Goal: Task Accomplishment & Management: Complete application form

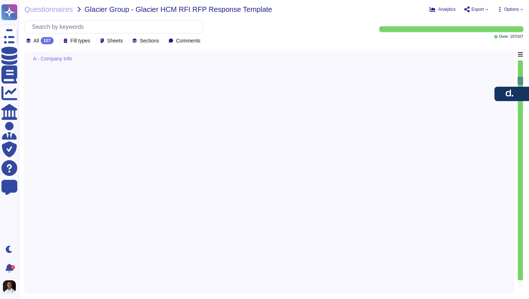
type textarea "[PERSON_NAME], Inc. was founded in [DATE]."
type textarea "The main contact for the RFP is the customer success manager, who will act as y…"
type textarea "Email address (to be used as the login ID)."
type textarea "The business contact telephone number is [PHONE_NUMBER]. Additionally, you can …"
type textarea "[PERSON_NAME] currently has over 7000 employees globally."
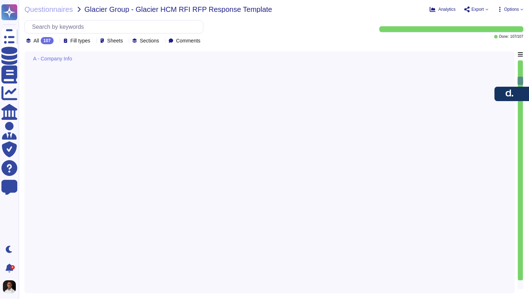
type textarea "[PERSON_NAME] has the following major locations: 1. [US_STATE], [GEOGRAPHIC_DAT…"
type textarea "[PERSON_NAME] Tech Suite"
type textarea "The current [PERSON_NAME] app version is 1.8."
type textarea "The latest release date is [DATE]."
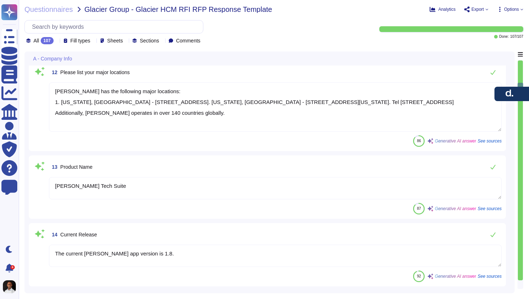
type textarea "We release new features, fixes, improvements, and updates approximately twice a…"
type textarea "[PERSON_NAME] currently serves over 32,000 customers globally."
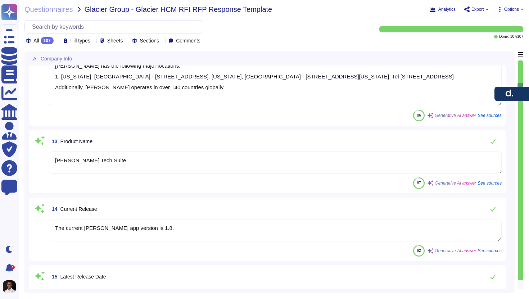
type textarea "[PERSON_NAME] primarily serves small to medium-sized businesses, with 70% of cu…"
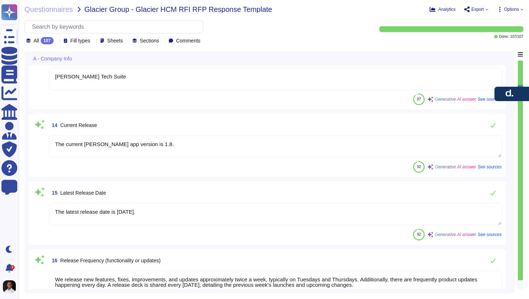
type textarea "We have a very aggressive technology roadmap and plan to release new enhancemen…"
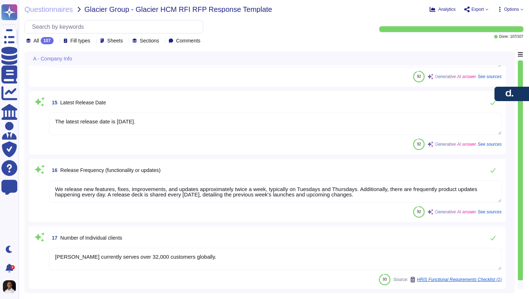
type textarea "[PERSON_NAME] has been available since its launch in [DATE], which means it has…"
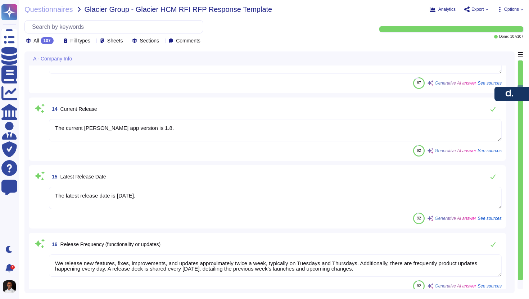
type textarea "[PERSON_NAME] currently has over 7000 employees globally."
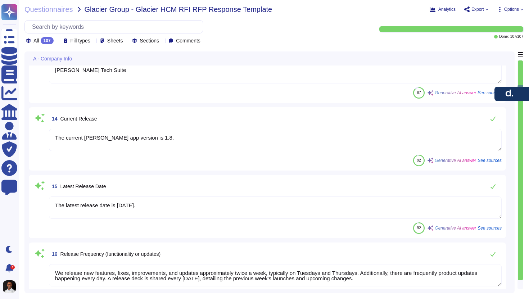
scroll to position [829, 0]
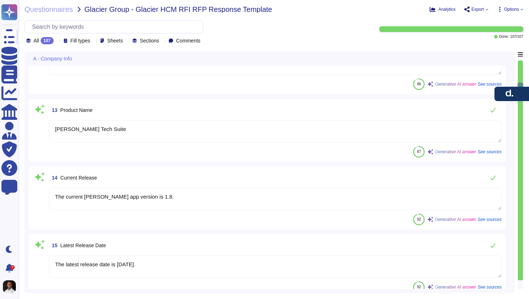
type textarea "The business contact telephone number is [PHONE_NUMBER]. Additionally, you can …"
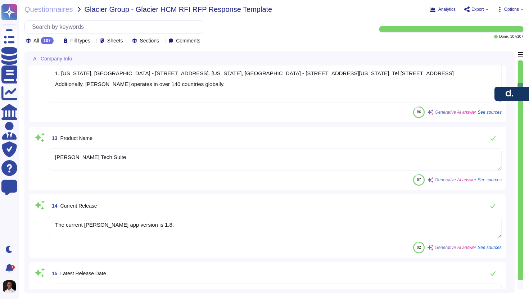
scroll to position [746, 0]
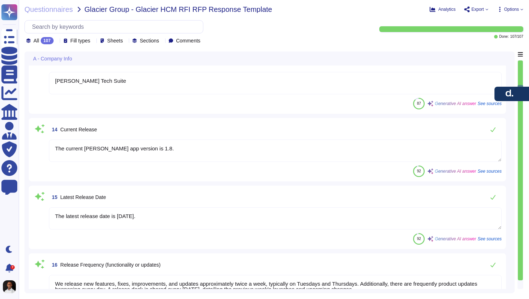
type textarea "We have a very aggressive technology roadmap and plan to release new enhancemen…"
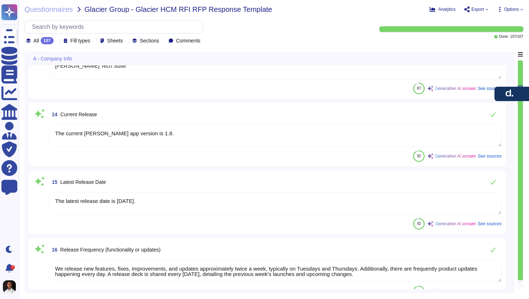
scroll to position [851, 0]
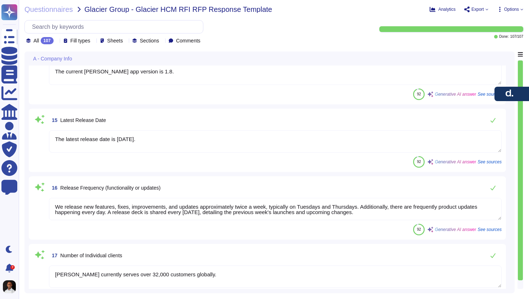
type textarea "[PERSON_NAME] has been available since its launch in [DATE], which means it has…"
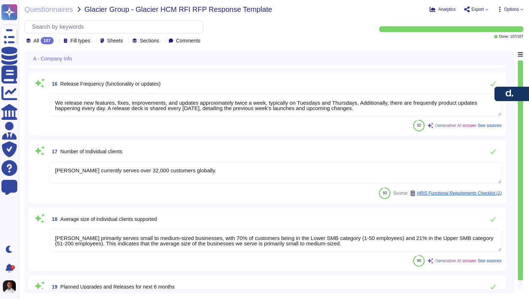
type textarea "Our annual revenue for the last fiscal year is $500 million. As a privately hel…"
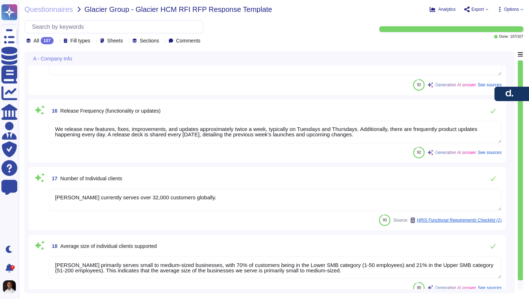
scroll to position [973, 0]
click at [177, 131] on textarea "We release new features, fixes, improvements, and updates approximately twice a…" at bounding box center [275, 132] width 453 height 22
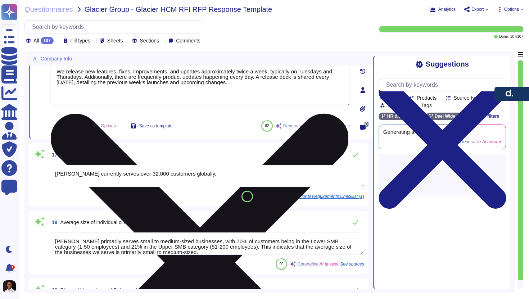
type textarea "Our annual revenue for the last fiscal year is $500 million. As a privately hel…"
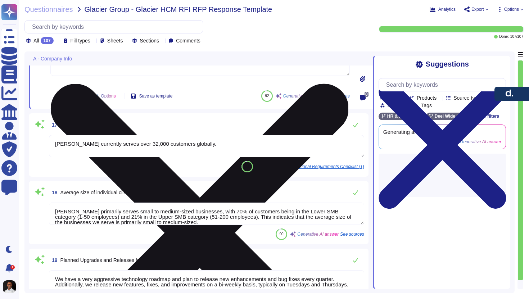
scroll to position [1063, 0]
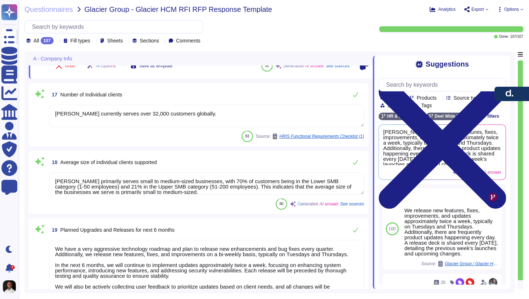
type textarea "[PERSON_NAME] is EBITDA positive since [DATE]"
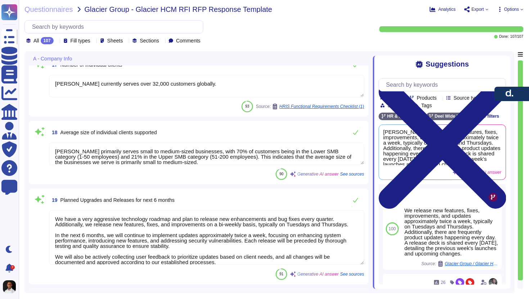
scroll to position [1120, 0]
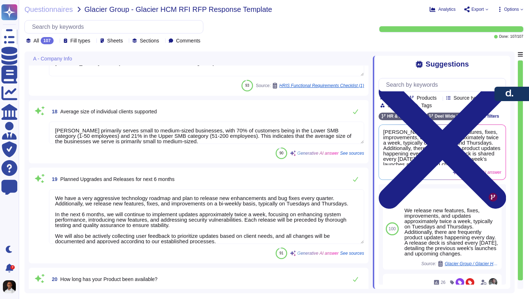
type textarea "As a privately held company, we do not share this information externally. You c…"
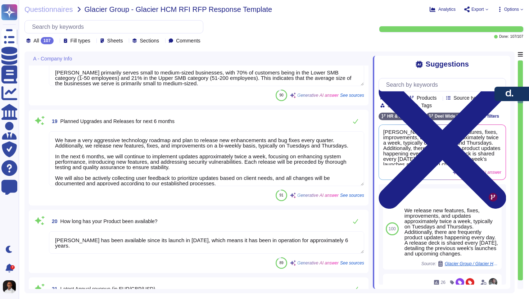
scroll to position [6, 0]
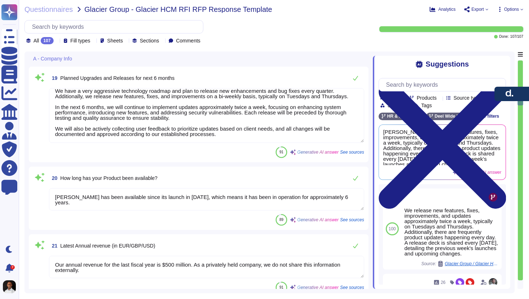
type textarea "Lore’i dolorsit ame consecte adi elitse doeiusmo temporinc utlabore etd magnaal…"
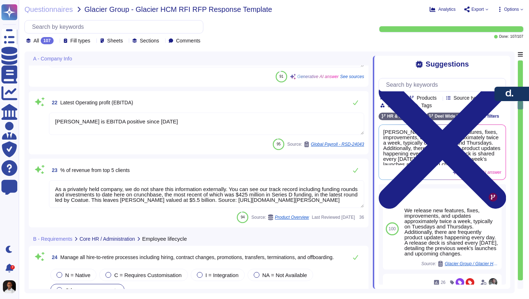
scroll to position [1, 0]
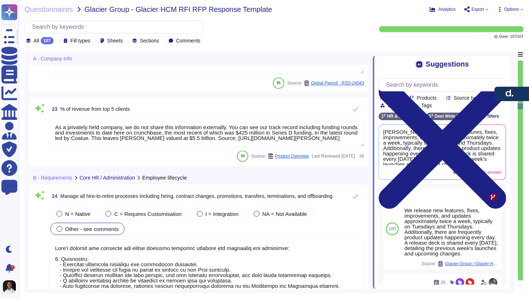
type textarea "[PERSON_NAME] platform supports the creation and management of organizational h…"
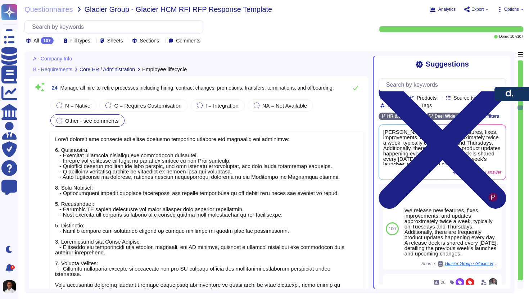
type textarea "Our annual revenue for the last fiscal year is $500 million. As a privately hel…"
type textarea "[PERSON_NAME] is EBITDA positive since [DATE]"
type textarea "As a privately held company, we do not share this information externally. You c…"
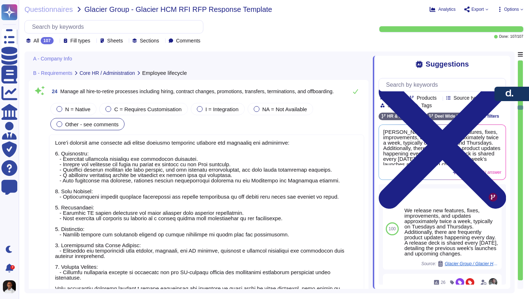
scroll to position [1585, 0]
type textarea "Our annual revenue for the last fiscal year is $500 million. As a privately hel…"
type textarea "[PERSON_NAME] is EBITDA positive since [DATE]"
type textarea "As a privately held company, we do not share this information externally. You c…"
click at [57, 110] on div at bounding box center [60, 110] width 6 height 6
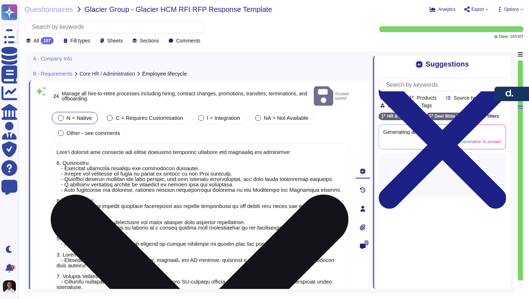
scroll to position [0, 0]
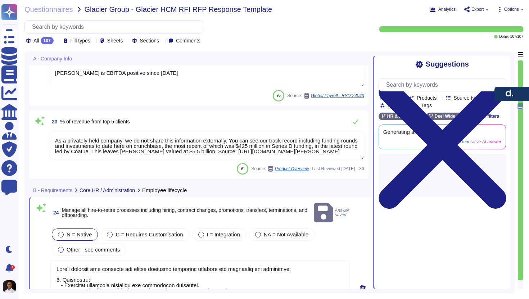
type textarea "[PERSON_NAME] has been available since its launch in [DATE], which means it has…"
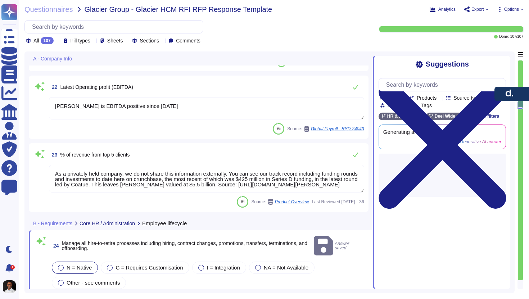
type textarea "We have a very aggressive technology roadmap and plan to release new enhancemen…"
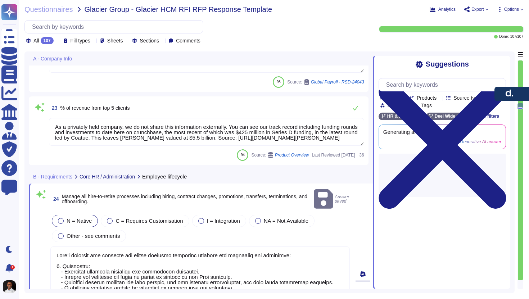
type textarea "[PERSON_NAME] platform supports the creation and management of organizational h…"
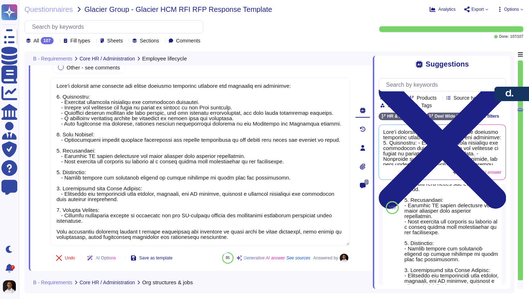
scroll to position [143, 0]
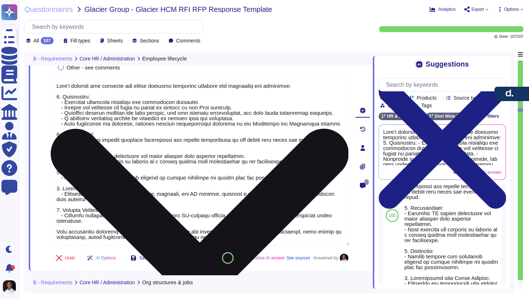
click at [143, 223] on textarea at bounding box center [200, 162] width 300 height 168
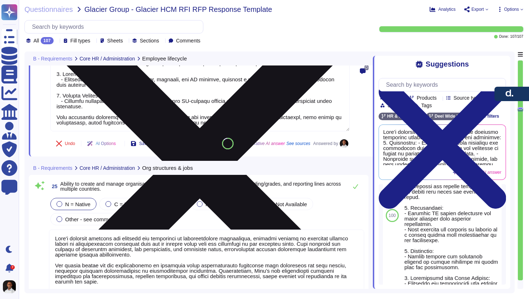
type textarea "The [PERSON_NAME] platform features an intuitive Employee and Manager Self-Serv…"
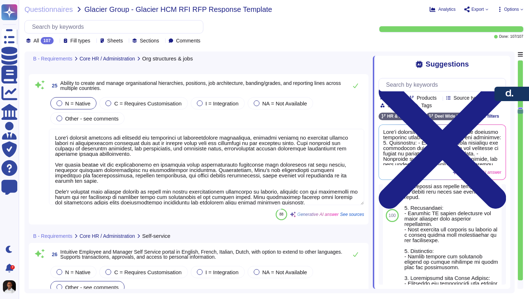
type textarea "[PERSON_NAME] utilizes a secure database that is GDPR-compliant and serves as a…"
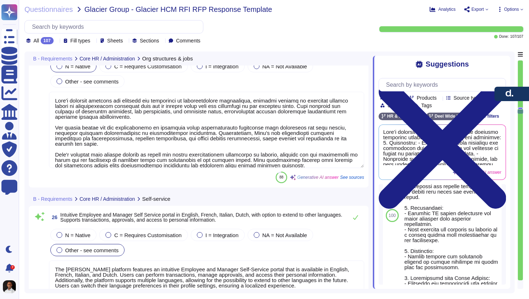
type textarea "[PERSON_NAME] supports the secure retention of all employee documents, includin…"
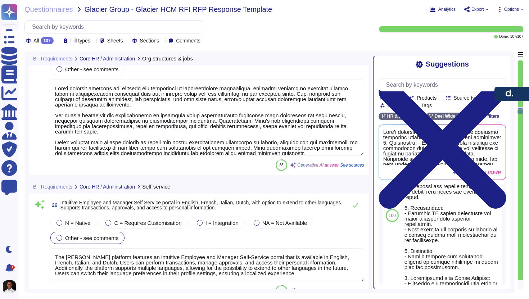
scroll to position [1895, 0]
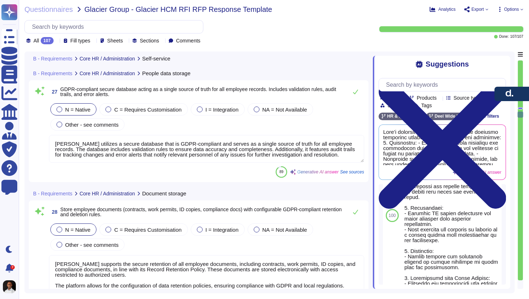
type textarea "[PERSON_NAME] provides a comprehensive solution for capturing, submitting, and …"
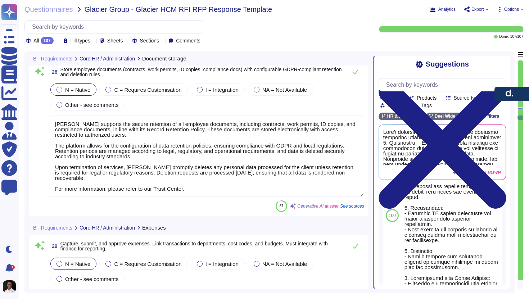
type textarea "[PERSON_NAME] offers both standard and customizable reports that support headco…"
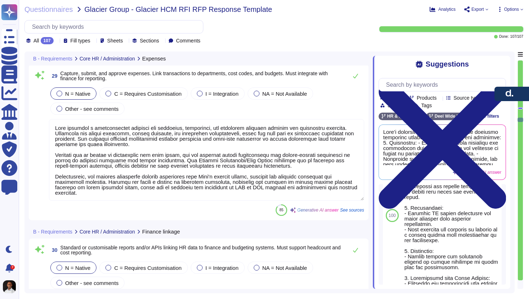
type textarea "[PERSON_NAME] offers full payroll services in [GEOGRAPHIC_DATA], [GEOGRAPHIC_DA…"
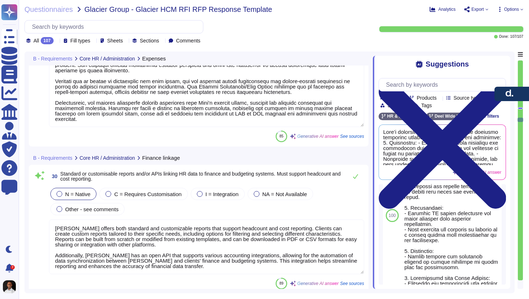
scroll to position [2516, 0]
type textarea "[PERSON_NAME] Workflow Automation Builder empowers HRIS admins to configure wor…"
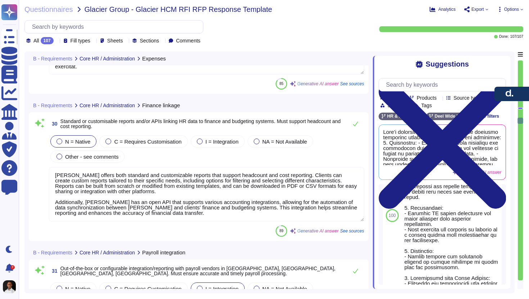
scroll to position [2553, 0]
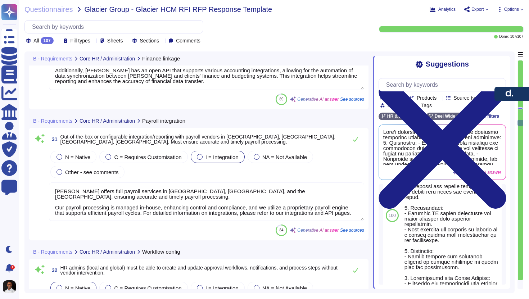
type textarea "[PERSON_NAME] offers a comprehensive benefits management module that allows cli…"
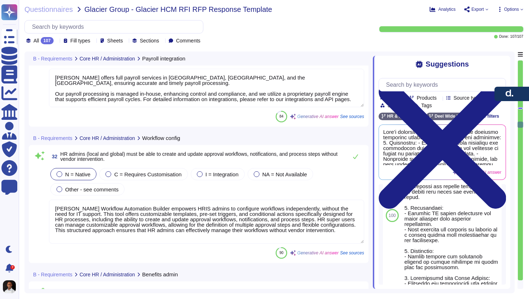
scroll to position [1, 0]
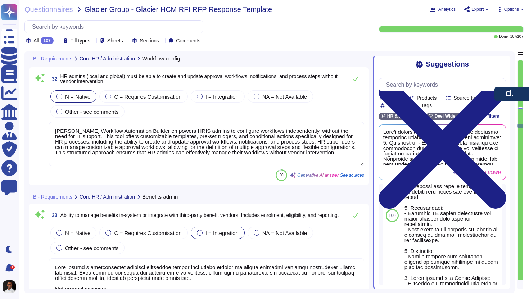
type textarea "[PERSON_NAME] Global Payroll solution allows clients to manage payroll directly…"
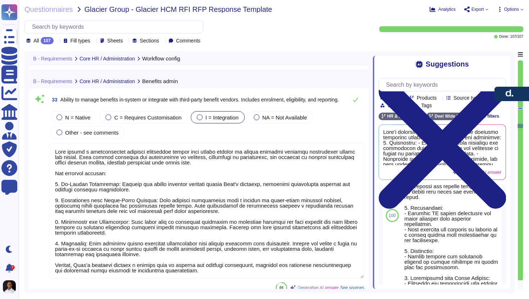
type textarea "Lore'i dolorsit ametcons adi elitseddoeius te INCID utlab etdo magna aliq enima…"
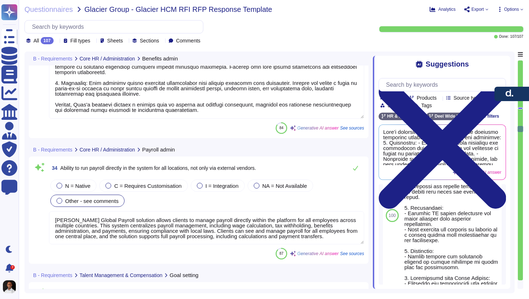
type textarea "Our platform is designed to be extremely intuitive to use, ensuring that both c…"
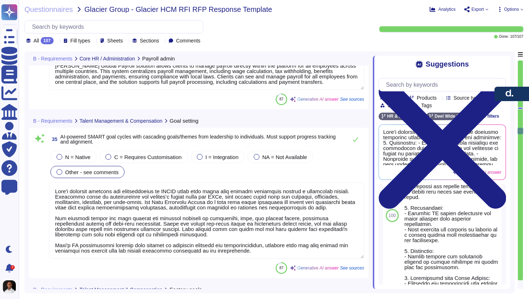
type textarea "[PERSON_NAME] Engage Performance supports various types of reviews, including a…"
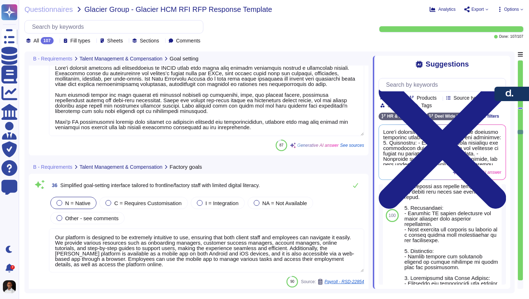
type textarea "[PERSON_NAME] provides several tools to calibrate performance and ensure fairne…"
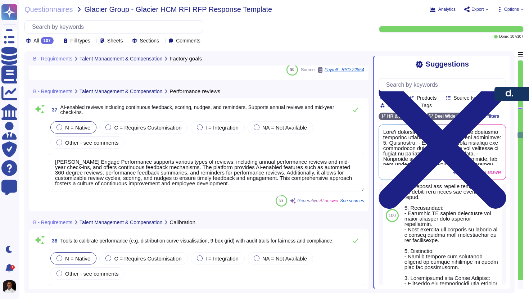
type textarea "[PERSON_NAME] provides a self-service onboarding portal that allows new hires t…"
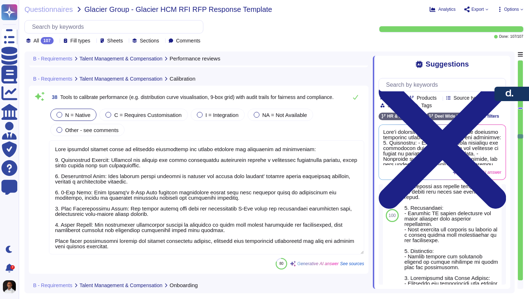
scroll to position [3618, 0]
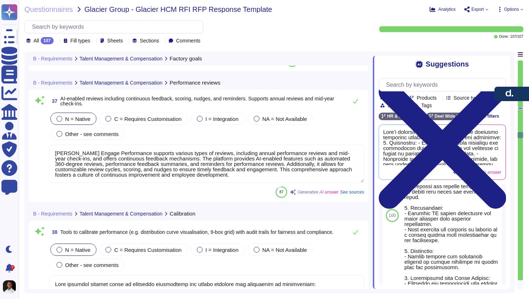
type textarea "Our platform is designed to be extremely intuitive to use, ensuring that both c…"
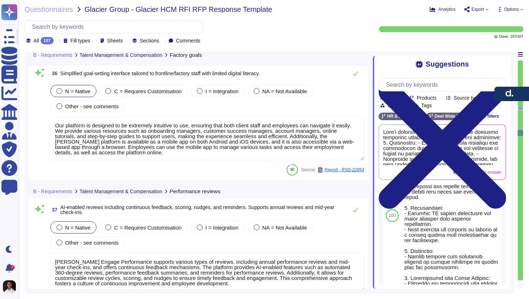
type textarea "Lore'i dolorsit ametcons adi elitseddoeius te INCID utlab etdo magna aliq enima…"
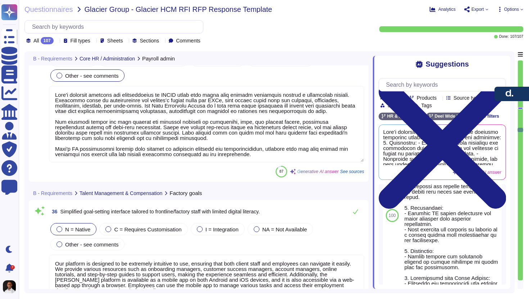
type textarea "[PERSON_NAME] Global Payroll solution allows clients to manage payroll directly…"
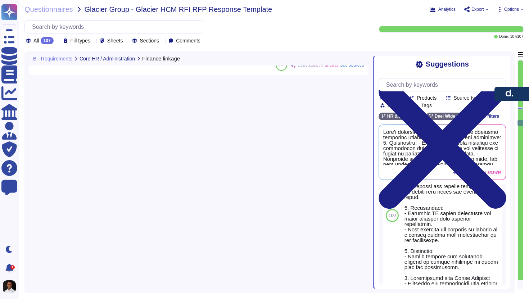
type textarea "[PERSON_NAME] offers both standard and customizable reports that support headco…"
type textarea "[PERSON_NAME] offers full payroll services in [GEOGRAPHIC_DATA], [GEOGRAPHIC_DA…"
type textarea "[PERSON_NAME] Workflow Automation Builder empowers HRIS admins to configure wor…"
type textarea "[PERSON_NAME] offers a comprehensive benefits management module that allows cli…"
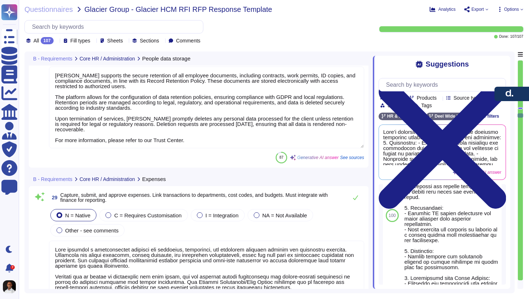
type textarea "[PERSON_NAME] utilizes a secure database that is GDPR-compliant and serves as a…"
type textarea "[PERSON_NAME] supports the secure retention of all employee documents, includin…"
type textarea "[PERSON_NAME] provides a comprehensive solution for capturing, submitting, and …"
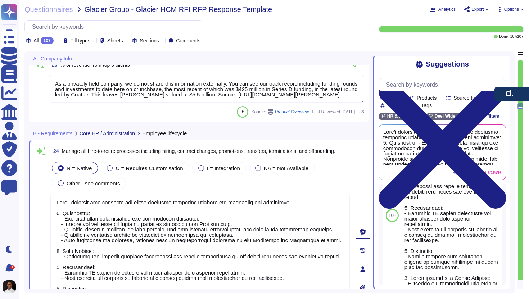
type textarea "[PERSON_NAME] has been available since its launch in [DATE], which means it has…"
type textarea "Our annual revenue for the last fiscal year is $500 million. As a privately hel…"
type textarea "[PERSON_NAME] is EBITDA positive since [DATE]"
type textarea "As a privately held company, we do not share this information externally. You c…"
type textarea "Lore’i dolorsit ame consecte adi elitse doeiusmo temporinc utlabore etd magnaal…"
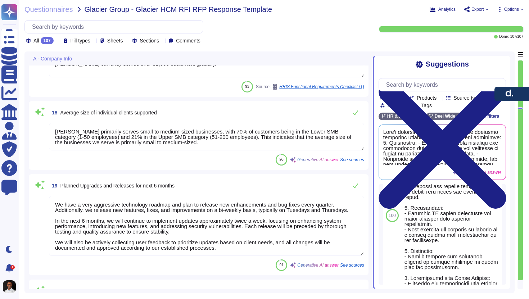
type textarea "The current [PERSON_NAME] app version is 1.8."
type textarea "The latest release date is [DATE]."
type textarea "We release new features, fixes, improvements, and updates approximately twice a…"
type textarea "[PERSON_NAME] currently serves over 32,000 customers globally."
type textarea "[PERSON_NAME] primarily serves small to medium-sized businesses, with 70% of cu…"
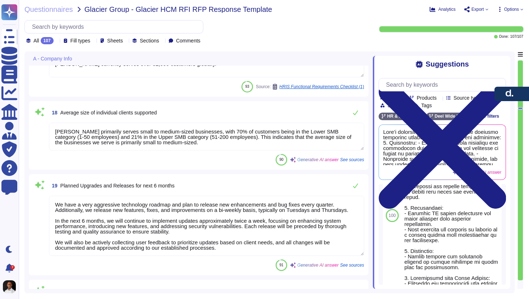
type textarea "We have a very aggressive technology roadmap and plan to release new enhancemen…"
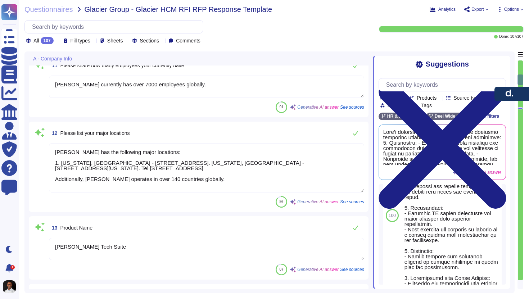
type textarea "The website can be found at [URL][DOMAIN_NAME][PERSON_NAME]."
type textarea "[PERSON_NAME], Inc. was founded in [DATE]."
type textarea "The main contact for the RFP is the customer success manager, who will act as y…"
type textarea "Email address (to be used as the login ID)."
type textarea "The business contact telephone number is [PHONE_NUMBER]. Additionally, you can …"
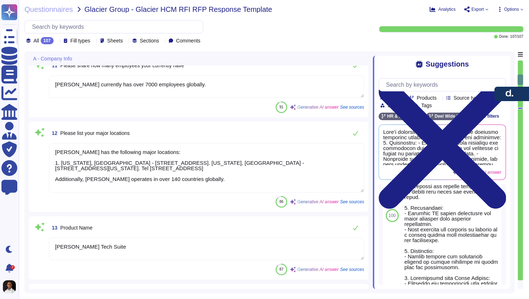
type textarea "[PERSON_NAME] currently has over 7000 employees globally."
type textarea "[PERSON_NAME] has the following major locations: 1. [US_STATE], [GEOGRAPHIC_DAT…"
type textarea "[PERSON_NAME] Tech Suite"
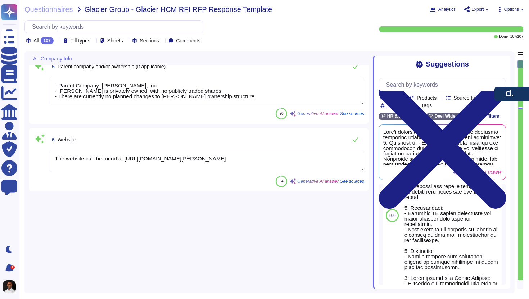
scroll to position [0, 0]
type textarea "[PERSON_NAME], Inc."
type textarea "The registration number is 6465099."
type textarea "[PERSON_NAME], Inc. [STREET_ADDRESS]"
type textarea "[PERSON_NAME] headquarters is located in the [GEOGRAPHIC_DATA]."
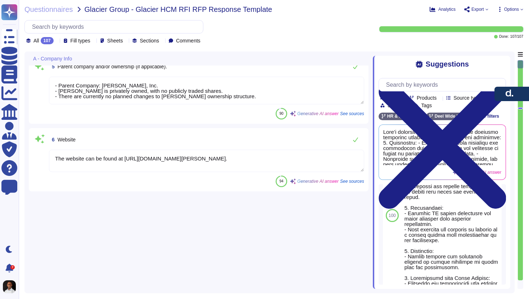
type textarea "- Parent Company: [PERSON_NAME], Inc. - [PERSON_NAME] is privately owned, with …"
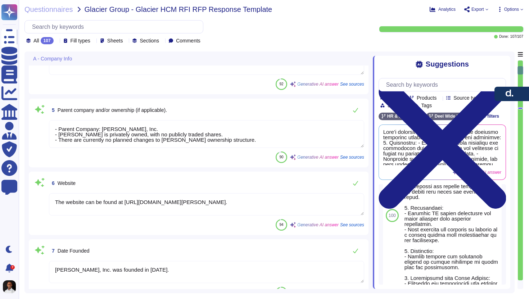
type textarea "[PERSON_NAME], Inc. was founded in [DATE]."
type textarea "The main contact for the RFP is the customer success manager, who will act as y…"
type textarea "Email address (to be used as the login ID)."
type textarea "The business contact telephone number is [PHONE_NUMBER]. Additionally, you can …"
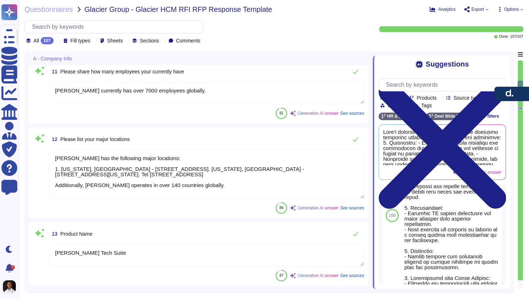
type textarea "[PERSON_NAME] currently has over 7000 employees globally."
type textarea "[PERSON_NAME] has the following major locations: 1. [US_STATE], [GEOGRAPHIC_DAT…"
type textarea "[PERSON_NAME] Tech Suite"
type textarea "The current [PERSON_NAME] app version is 1.8."
type textarea "The latest release date is [DATE]."
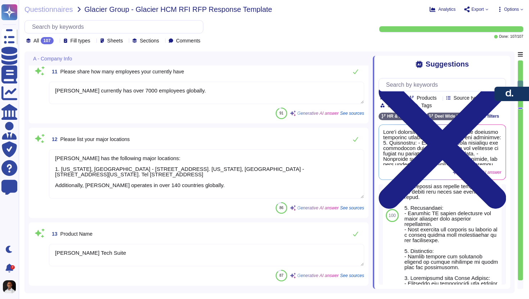
type textarea "We release new features, fixes, improvements, and updates approximately twice a…"
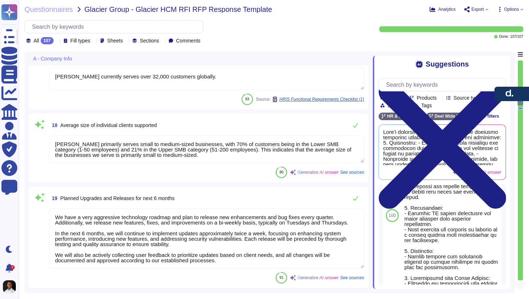
type textarea "[PERSON_NAME] currently serves over 32,000 customers globally."
type textarea "[PERSON_NAME] primarily serves small to medium-sized businesses, with 70% of cu…"
type textarea "We have a very aggressive technology roadmap and plan to release new enhancemen…"
type textarea "[PERSON_NAME] has been available since its launch in [DATE], which means it has…"
type textarea "Our annual revenue for the last fiscal year is $500 million. As a privately hel…"
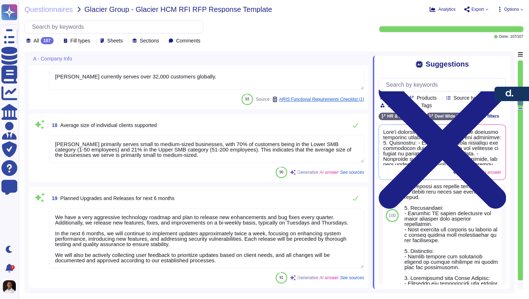
type textarea "[PERSON_NAME] is EBITDA positive since [DATE]"
type textarea "As a privately held company, we do not share this information externally. You c…"
type textarea "Lore’i dolorsit ame consecte adi elitse doeiusmo temporinc utlabore etd magnaal…"
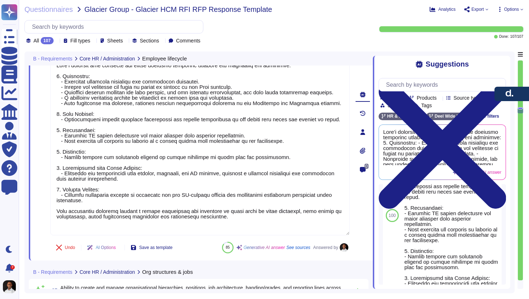
type textarea "[PERSON_NAME] platform supports the creation and management of organizational h…"
type textarea "The [PERSON_NAME] platform features an intuitive Employee and Manager Self-Serv…"
type textarea "[PERSON_NAME] utilizes a secure database that is GDPR-compliant and serves as a…"
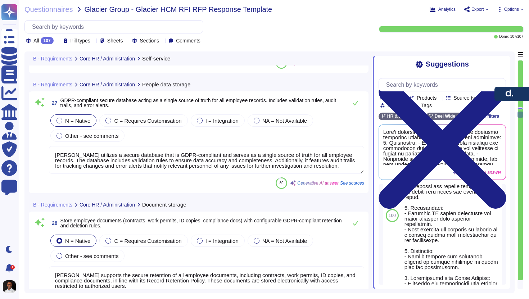
type textarea "[PERSON_NAME] supports the secure retention of all employee documents, includin…"
type textarea "[PERSON_NAME] provides a comprehensive solution for capturing, submitting, and …"
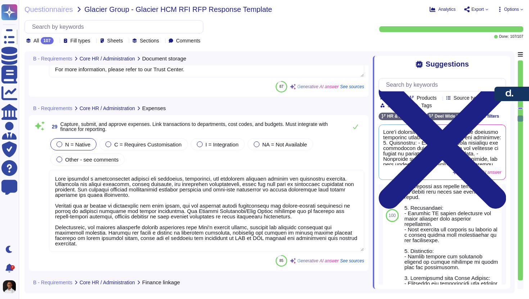
type textarea "[PERSON_NAME] offers both standard and customizable reports that support headco…"
type textarea "[PERSON_NAME] offers full payroll services in [GEOGRAPHIC_DATA], [GEOGRAPHIC_DA…"
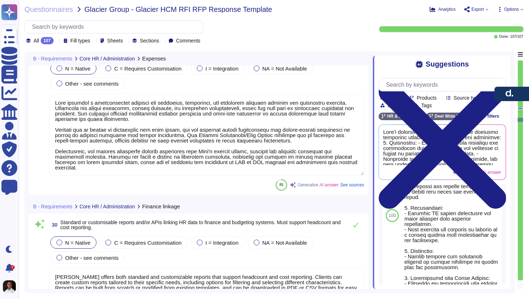
scroll to position [1, 0]
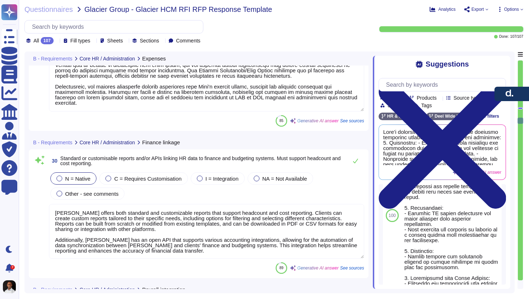
type textarea "[PERSON_NAME] Workflow Automation Builder empowers HRIS admins to configure wor…"
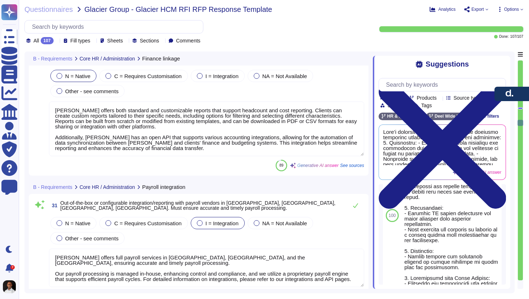
type textarea "[PERSON_NAME] offers a comprehensive benefits management module that allows cli…"
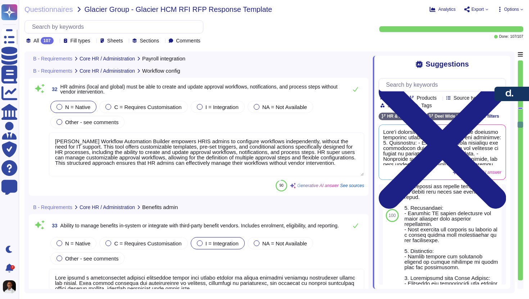
type textarea "[PERSON_NAME] Global Payroll solution allows clients to manage payroll directly…"
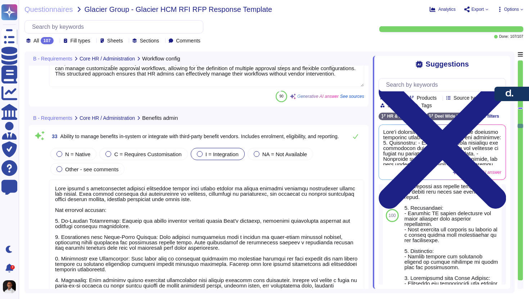
type textarea "[PERSON_NAME] Global Payroll solution allows clients to manage payroll directly…"
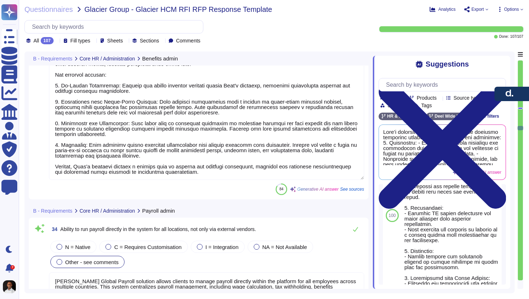
type textarea "Lore'i dolorsit ametcons adi elitseddoeius te INCID utlab etdo magna aliq enima…"
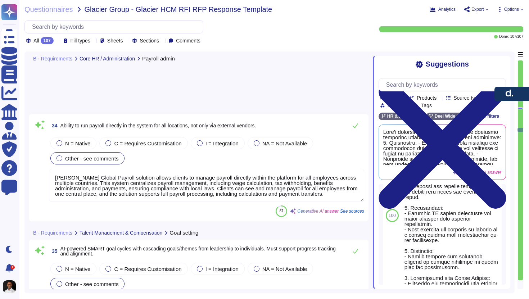
type textarea "Our platform is designed to be extremely intuitive to use, ensuring that both c…"
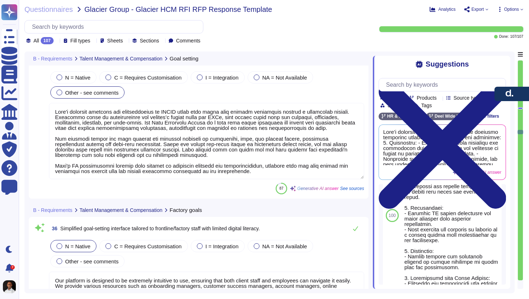
type textarea "[PERSON_NAME] Engage Performance supports various types of reviews, including a…"
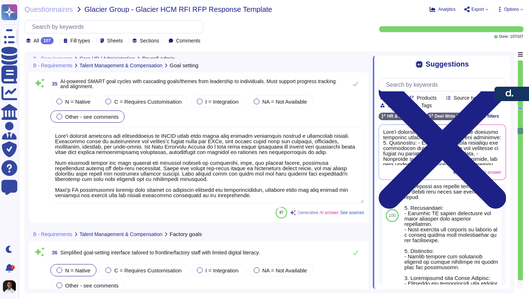
type textarea "[PERSON_NAME] Global Payroll solution allows clients to manage payroll directly…"
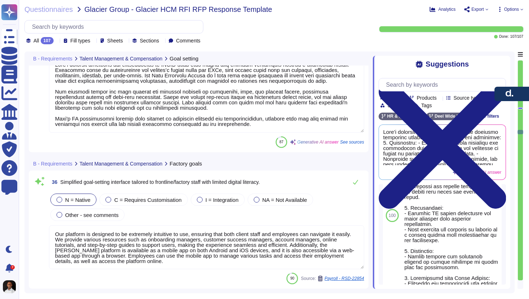
type textarea "[PERSON_NAME] provides several tools to calibrate performance and ensure fairne…"
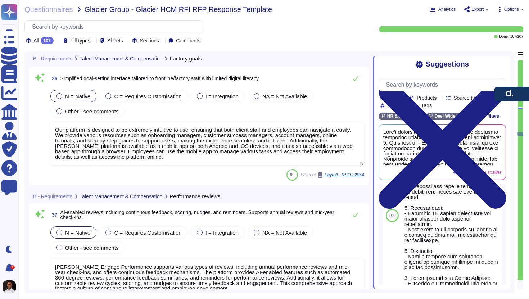
scroll to position [3489, 0]
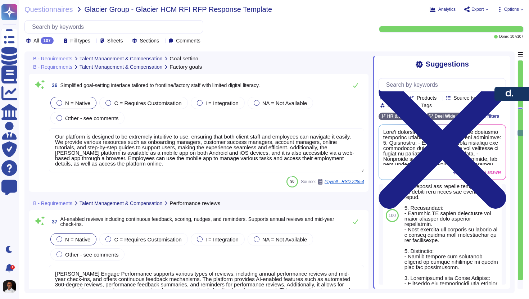
type textarea "Lore'i dolorsit ametcons adi elitseddoeius te INCID utlab etdo magna aliq enima…"
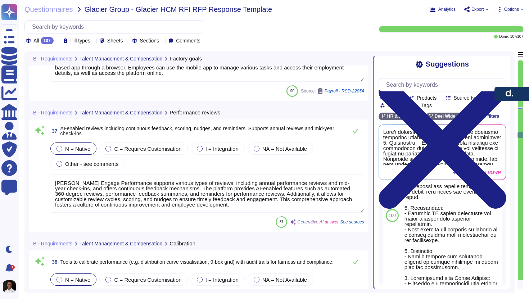
scroll to position [1, 0]
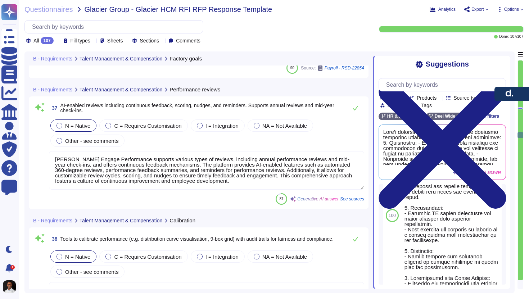
type textarea "[PERSON_NAME] provides a self-service onboarding portal that allows new hires t…"
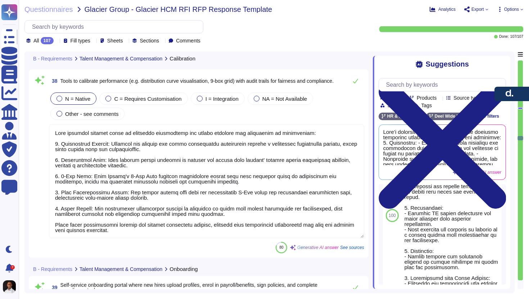
type textarea "[PERSON_NAME] provides a structured performance review process that facilitates…"
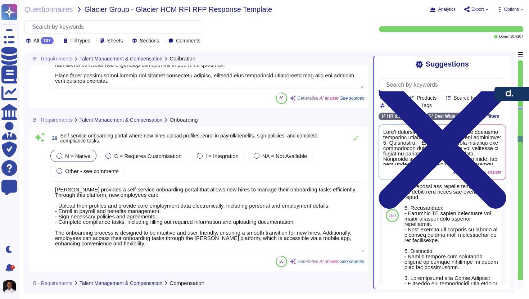
type textarea "[PERSON_NAME] Engage offers tools for succession planning, including features t…"
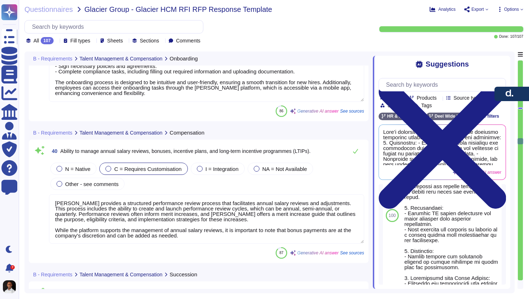
type textarea "[PERSON_NAME] ATS includes a full selection and recruitment module designed to …"
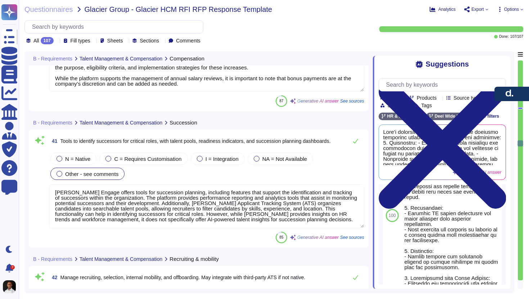
type textarea "[PERSON_NAME] provides tools for skills development through customizable learni…"
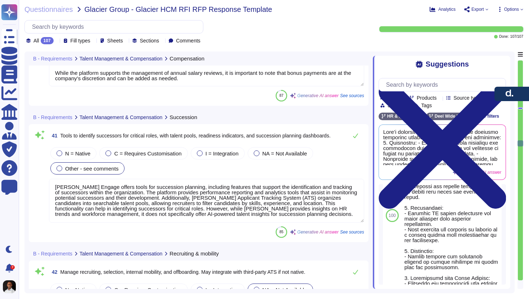
scroll to position [4198, 0]
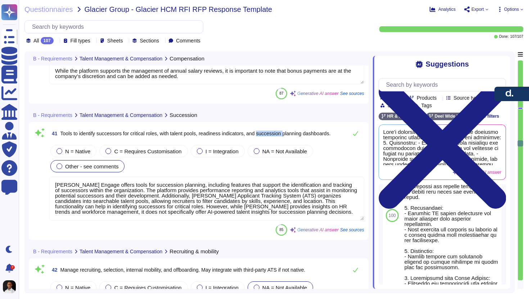
drag, startPoint x: 272, startPoint y: 131, endPoint x: 299, endPoint y: 131, distance: 27.0
click at [299, 131] on span "Tools to identify successors for critical roles, with talent pools, readiness i…" at bounding box center [195, 134] width 270 height 6
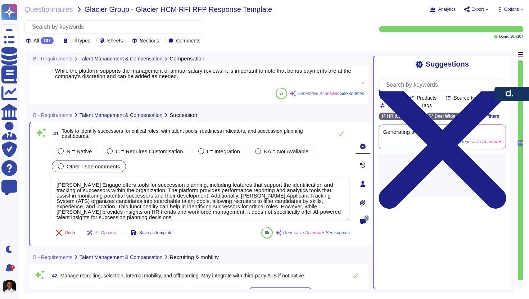
scroll to position [0, 0]
drag, startPoint x: 299, startPoint y: 131, endPoint x: 272, endPoint y: 129, distance: 27.4
click at [272, 129] on span "Tools to identify successors for critical roles, with talent pools, readiness i…" at bounding box center [182, 133] width 241 height 11
copy span "succession"
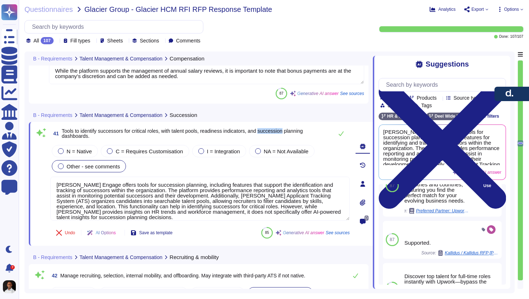
scroll to position [186, 0]
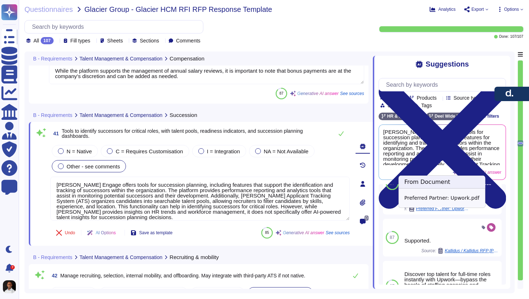
click at [436, 211] on span "Preferred Partner: Upwork.pdf" at bounding box center [443, 209] width 54 height 4
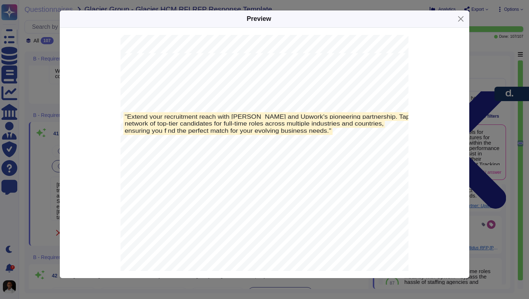
scroll to position [1202, 0]
click at [460, 19] on button "Close" at bounding box center [460, 18] width 11 height 11
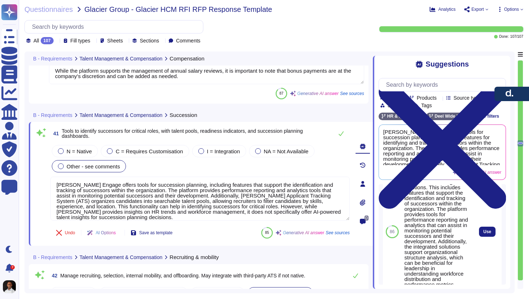
scroll to position [337, 0]
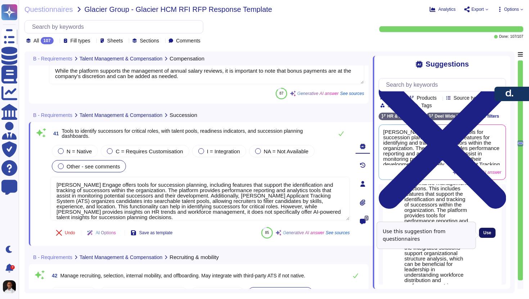
click at [485, 235] on span "Use" at bounding box center [487, 233] width 8 height 4
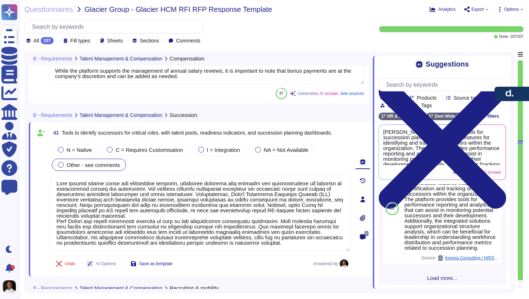
drag, startPoint x: 138, startPoint y: 218, endPoint x: 49, endPoint y: 181, distance: 95.7
click at [49, 181] on div "41 Tools to identify successors for critical roles, with talent pools, readines…" at bounding box center [192, 199] width 315 height 146
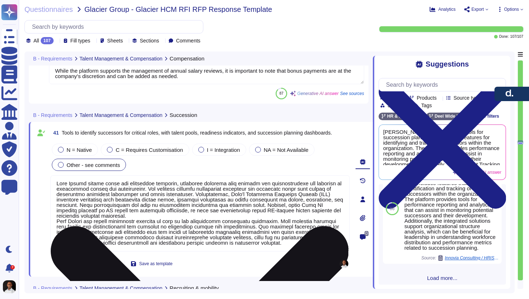
click at [116, 213] on textarea at bounding box center [200, 213] width 300 height 76
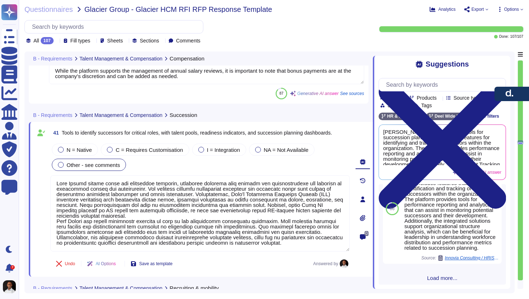
drag, startPoint x: 133, startPoint y: 215, endPoint x: 45, endPoint y: 179, distance: 94.3
click at [45, 179] on div "41 Tools to identify successors for critical roles, with talent pools, readines…" at bounding box center [192, 199] width 315 height 146
type textarea "[PERSON_NAME] Engage can handle succession planning as part of our performance …"
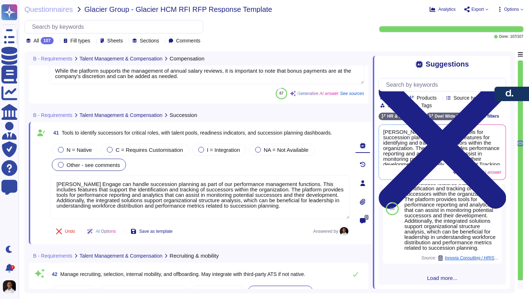
type textarea "[PERSON_NAME] provides tools for skills development through customizable learni…"
type textarea "[PERSON_NAME] Engage can handle succession planning as part of our performance …"
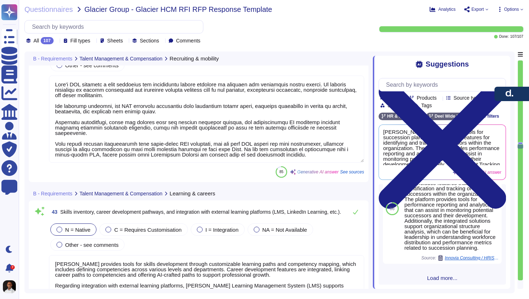
type textarea "The [PERSON_NAME] platform supports comprehensive multi-rater feedback function…"
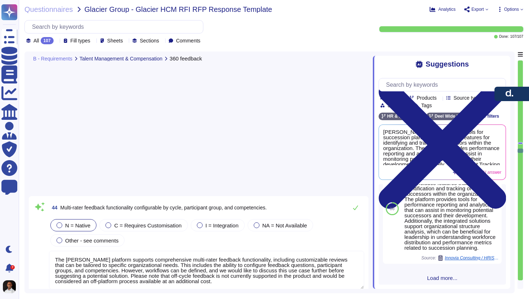
type textarea "[PERSON_NAME] solution provides comprehensive absence management for office wor…"
type textarea "[PERSON_NAME] offers a comprehensive Time and Attendance solution that allows f…"
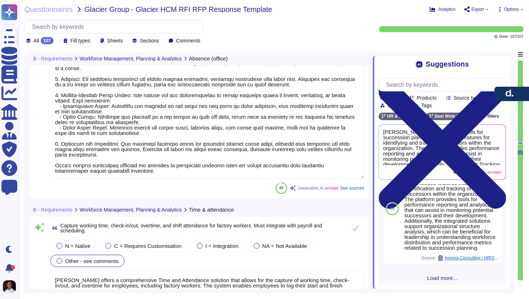
type textarea "Once you have a work schedule, you can assign schedule to EE's by selecting tha…"
type textarea "[PERSON_NAME] supports headcount review and growth planning through a variety o…"
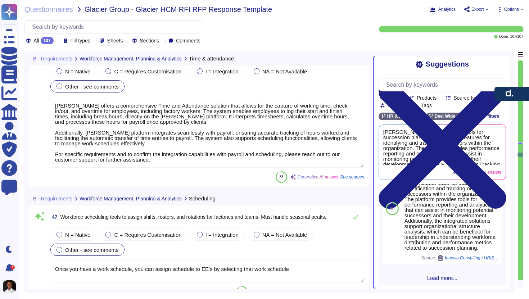
scroll to position [1, 0]
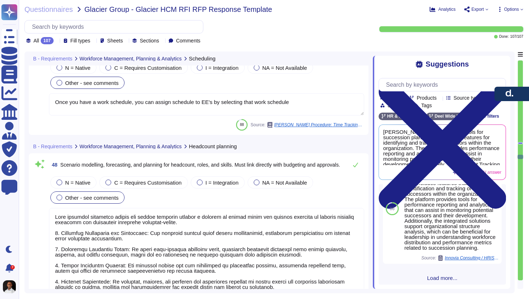
type textarea "[PERSON_NAME] offers pre-configured dashboards that cover a variety of key metr…"
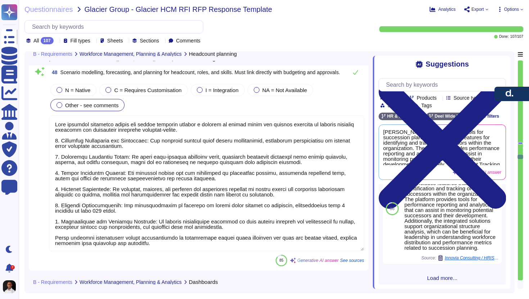
type textarea "Once you have a work schedule, you can assign schedule to EE's by selecting tha…"
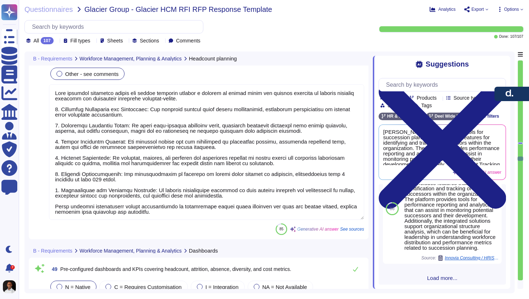
type textarea "[PERSON_NAME] Engage provides comprehensive features to build and manage a skil…"
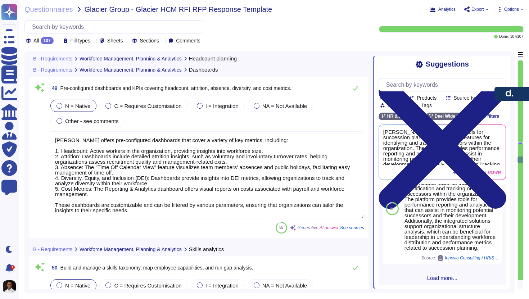
type textarea "[PERSON_NAME] supports headcount review and growth planning through a variety o…"
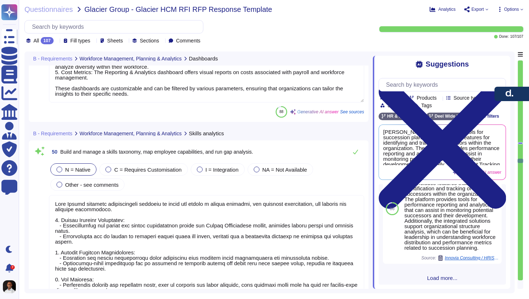
type textarea "[PERSON_NAME] offers predictive analytics through its Workforce Planning featur…"
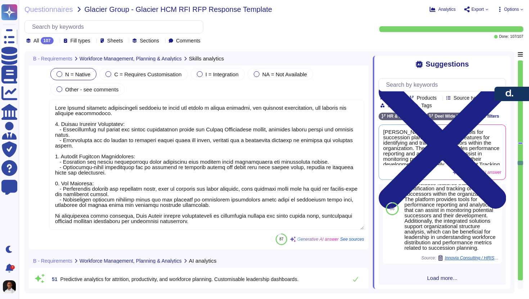
type textarea "[PERSON_NAME] provides unified, UX-focused portals for both employees and manag…"
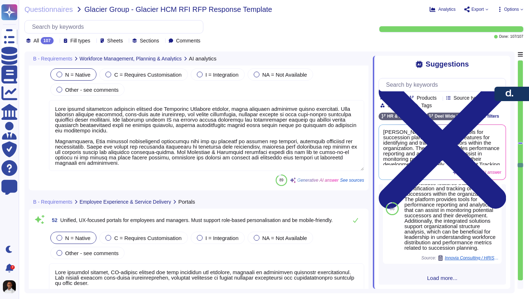
type textarea "[PERSON_NAME] utilizes a ticketing system powered by Jira and Zendesk, which su…"
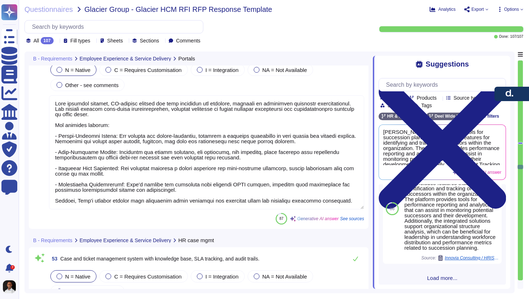
type textarea "[PERSON_NAME] offers comprehensive workflow automation for various employee lif…"
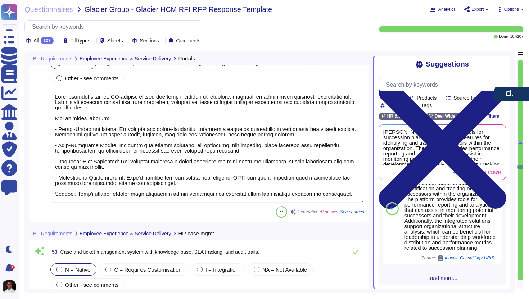
scroll to position [6179, 0]
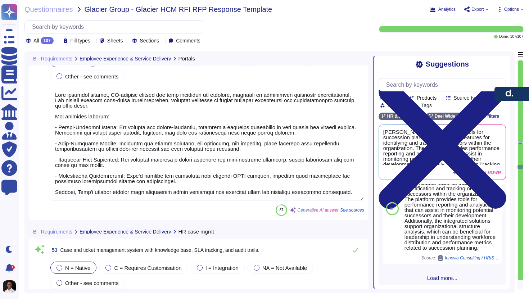
click at [55, 115] on textarea at bounding box center [206, 144] width 315 height 114
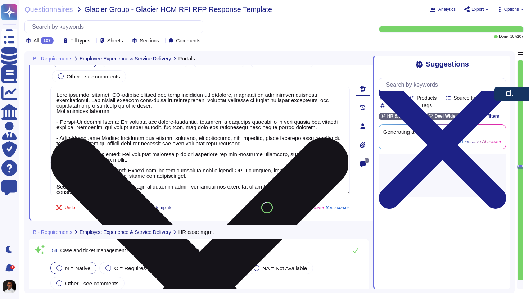
scroll to position [0, 0]
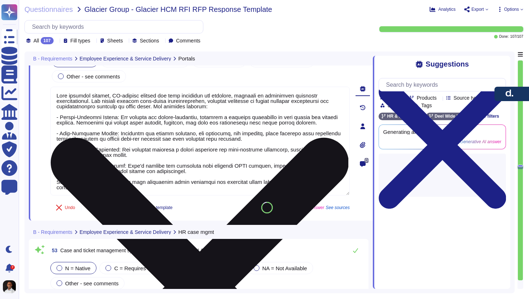
drag, startPoint x: 191, startPoint y: 172, endPoint x: 167, endPoint y: 151, distance: 31.9
click at [167, 151] on textarea at bounding box center [200, 141] width 300 height 109
click at [154, 158] on textarea at bounding box center [200, 141] width 300 height 109
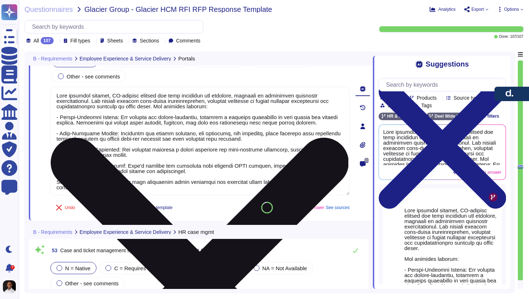
drag, startPoint x: 182, startPoint y: 173, endPoint x: 50, endPoint y: 95, distance: 153.0
click at [50, 95] on textarea at bounding box center [200, 141] width 300 height 109
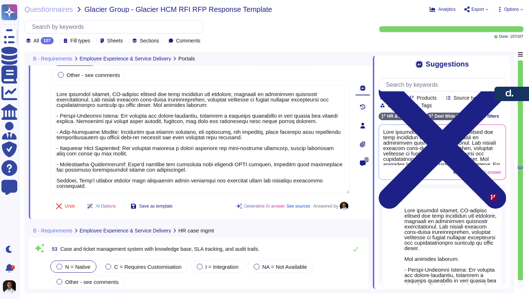
type textarea "[PERSON_NAME] provides unified, UX-focused portals for both employees and manag…"
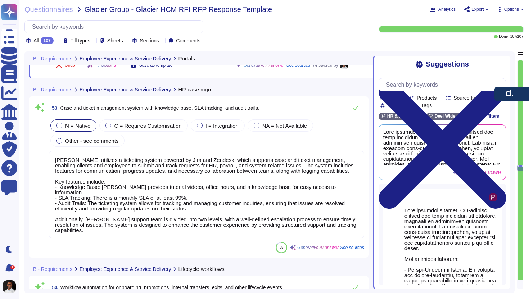
scroll to position [1, 0]
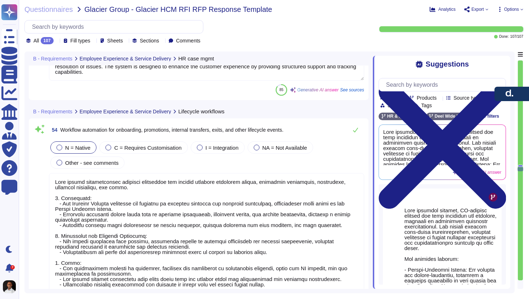
type textarea "[PERSON_NAME] Engage offers built-in survey tools that include pulse surveys an…"
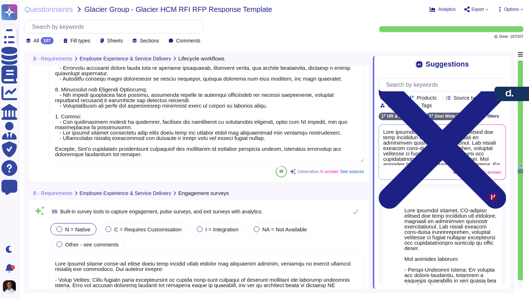
type textarea "[PERSON_NAME] platform allows for personalization of user journeys and dashboar…"
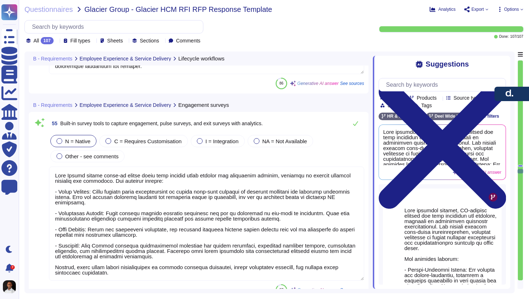
type textarea "[PERSON_NAME] has a mobile app available for both iOS and Android devices. The …"
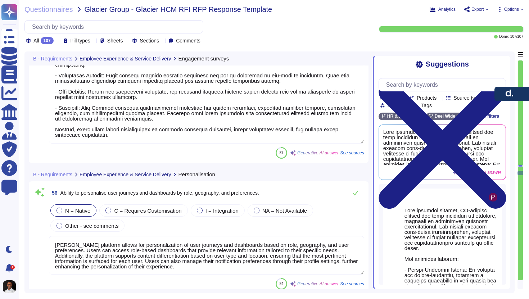
type textarea "[PERSON_NAME] Engage offers customizable notification features for performance …"
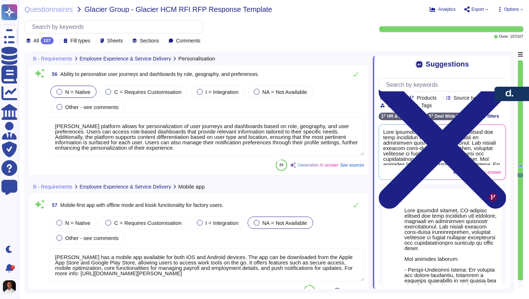
type textarea "[PERSON_NAME] offers full functionality through its mobile app, which is availa…"
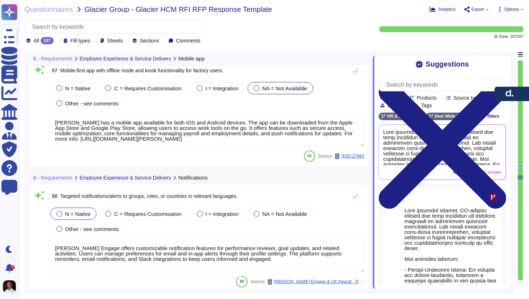
scroll to position [7083, 0]
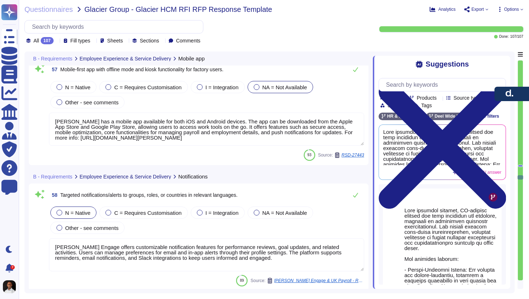
drag, startPoint x: 242, startPoint y: 258, endPoint x: 87, endPoint y: 243, distance: 155.9
click at [87, 243] on textarea "[PERSON_NAME] Engage offers customizable notification features for performance …" at bounding box center [206, 254] width 315 height 33
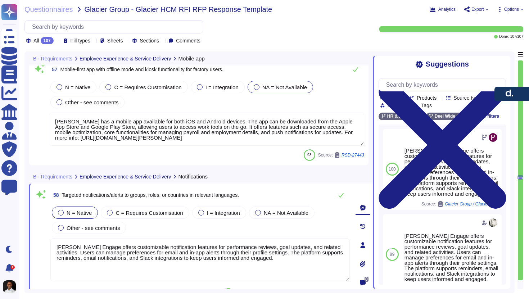
click at [256, 194] on div "58 Targeted notifications/alerts to groups, roles, or countries in relevant lan…" at bounding box center [200, 195] width 300 height 14
copy div "Targeted notifications/alerts to groups, roles, or countries in relevant langua…"
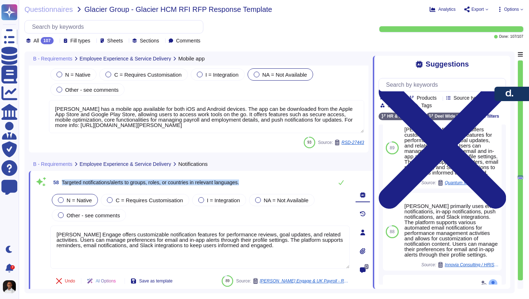
scroll to position [7093, 0]
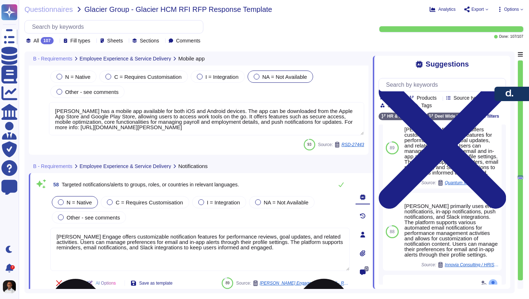
click at [89, 239] on textarea "[PERSON_NAME] Engage offers customizable notification features for performance …" at bounding box center [200, 249] width 300 height 43
drag, startPoint x: 57, startPoint y: 237, endPoint x: 283, endPoint y: 244, distance: 226.9
click at [283, 244] on textarea "[PERSON_NAME] Engage offers customizable notification features for performance …" at bounding box center [200, 249] width 300 height 43
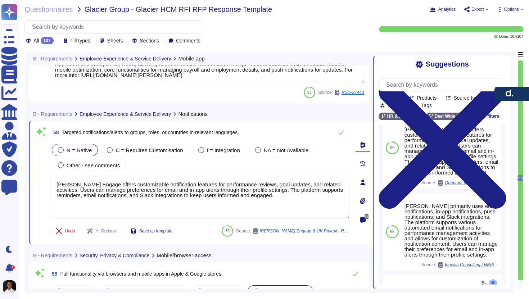
type textarea "The [PERSON_NAME] mobile app is designed to provide a seamless experience acros…"
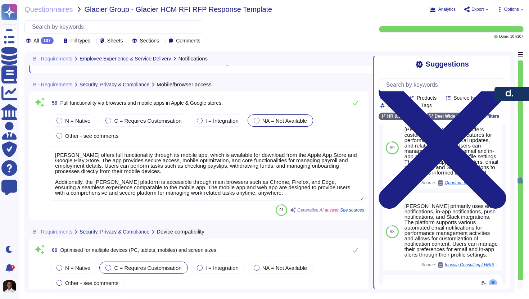
type textarea "Yes"
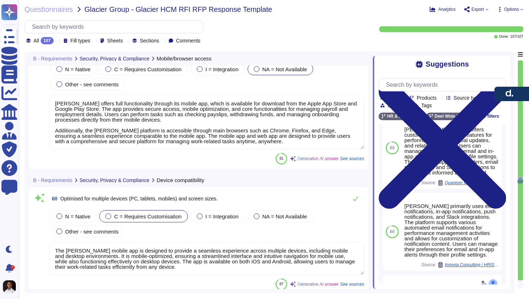
type textarea "- Technical Support Availability: 24/7 support, 365 days a year, via the [PERSO…"
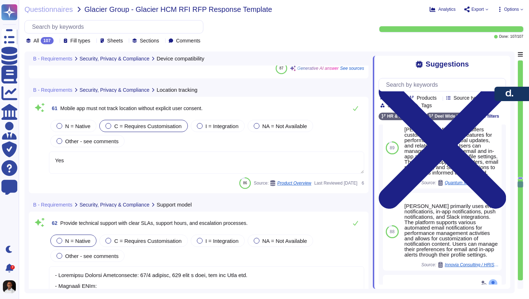
scroll to position [7571, 0]
click at [107, 164] on textarea "Yes" at bounding box center [206, 162] width 315 height 22
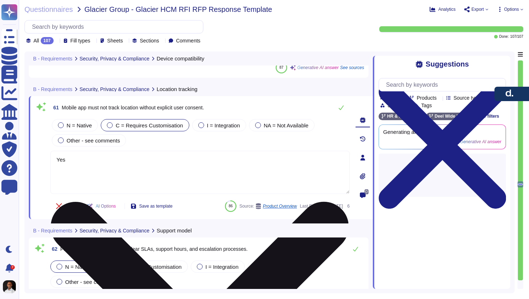
scroll to position [0, 0]
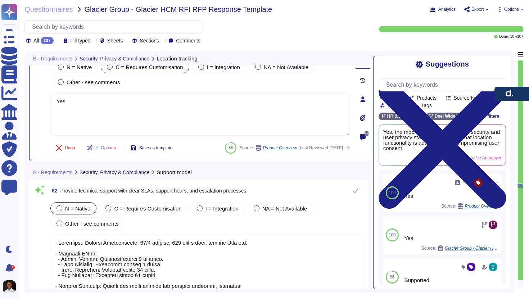
type textarea "The most recent penetration testing report was conducted in [DATE], with a rete…"
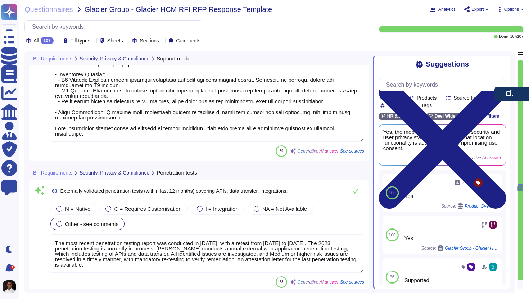
scroll to position [7930, 0]
type textarea "[PERSON_NAME] supports Single Sign-On (SSO) using industry standards such as [P…"
type textarea "All data at rest is encrypted using AES-256, while all data in transit is encry…"
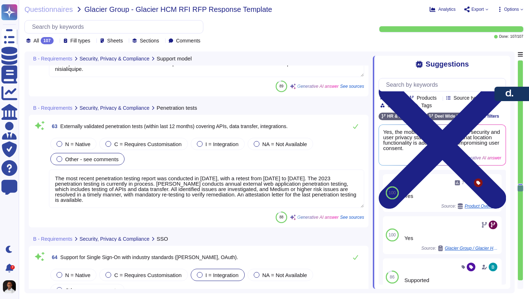
scroll to position [1, 0]
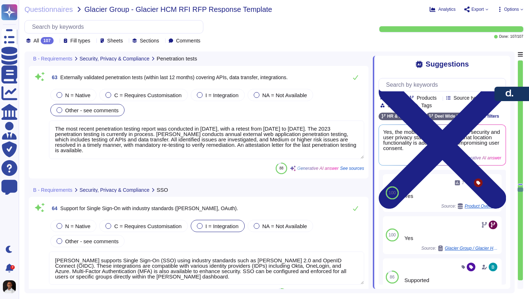
type textarea "[PERSON_NAME] does not use client data for external model training or shared mo…"
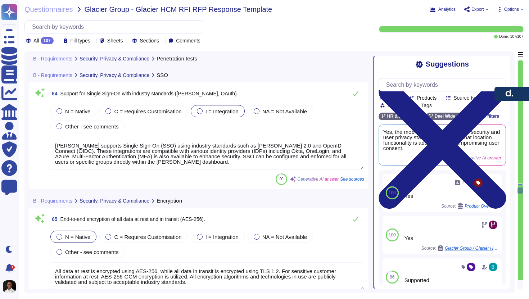
type textarea "[PERSON_NAME] provides a robust roles and permissions system that allows for ex…"
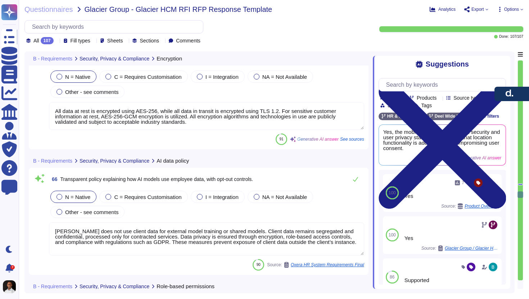
type textarea "[PERSON_NAME] offers GDPR-compliant data retention settings, allowing for the c…"
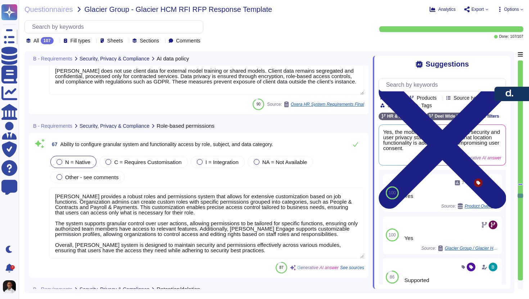
type textarea "[PERSON_NAME] technology roadmap is even more aggressive than this! We typicall…"
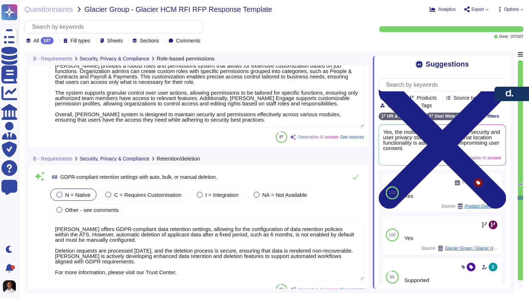
type textarea "[PERSON_NAME] ensures secure import and export of data through various methods:…"
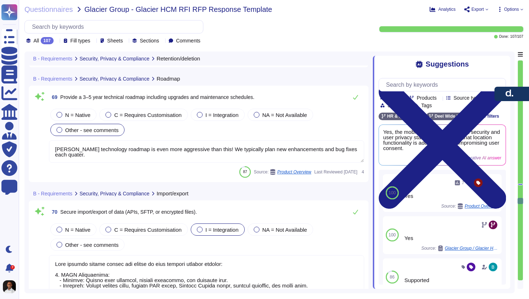
type textarea "[PERSON_NAME] conducts regular auditing of access permissions through its Infor…"
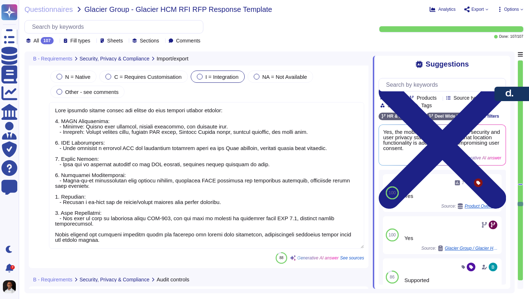
type textarea "[PERSON_NAME] can report downtime experienced by the time and attendance system…"
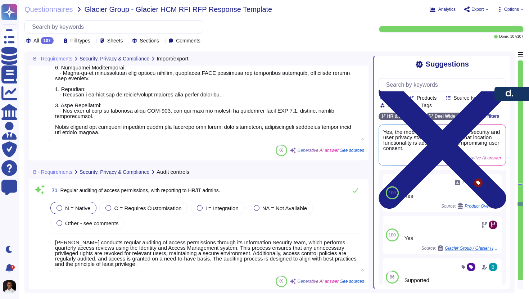
type textarea "[PERSON_NAME] standard implementation methodology is structured and follows a G…"
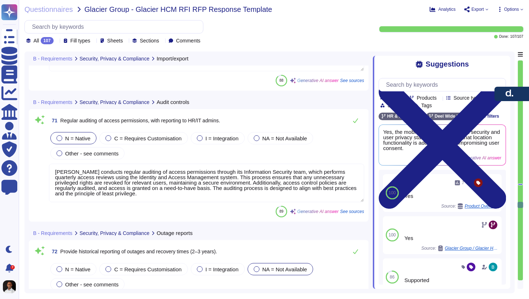
scroll to position [9074, 0]
